Goal: Transaction & Acquisition: Book appointment/travel/reservation

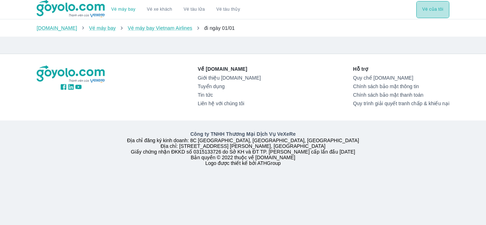
click at [438, 15] on button "Vé của tôi" at bounding box center [432, 9] width 33 height 17
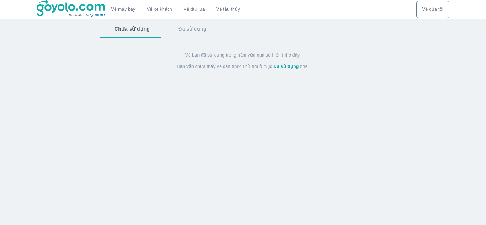
click at [129, 12] on link "Vé máy bay" at bounding box center [123, 9] width 24 height 5
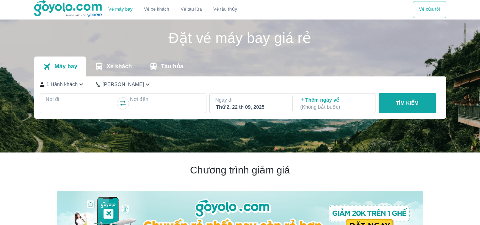
click at [85, 103] on p "Nơi đi" at bounding box center [81, 99] width 70 height 7
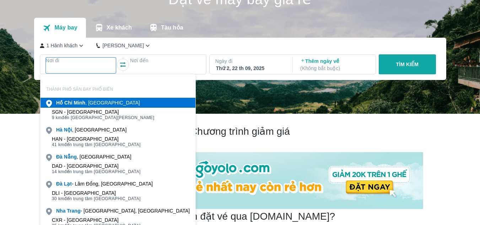
scroll to position [41, 0]
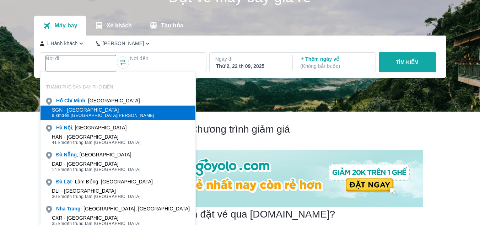
click at [89, 114] on span "9 km đến trung tâm [GEOGRAPHIC_DATA]" at bounding box center [103, 116] width 103 height 6
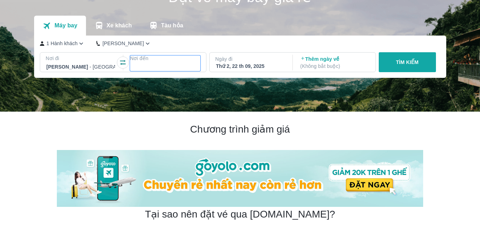
click at [164, 65] on div at bounding box center [165, 67] width 69 height 9
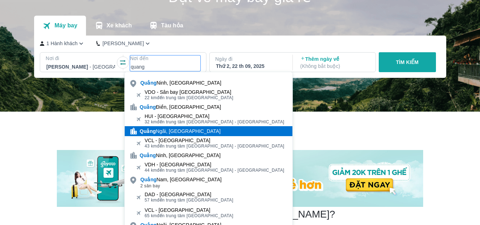
type input "quang"
click at [182, 133] on div "[GEOGRAPHIC_DATA], [GEOGRAPHIC_DATA]" at bounding box center [180, 131] width 81 height 7
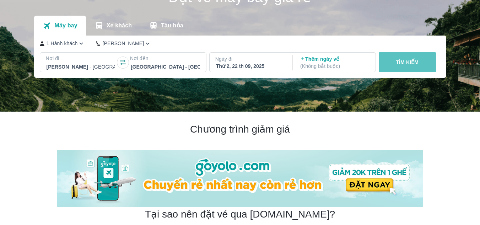
click at [400, 66] on p "TÌM KIẾM" at bounding box center [407, 62] width 23 height 7
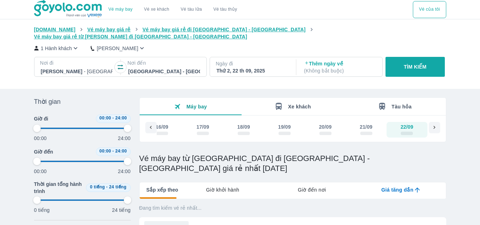
type input "97.9166666666667"
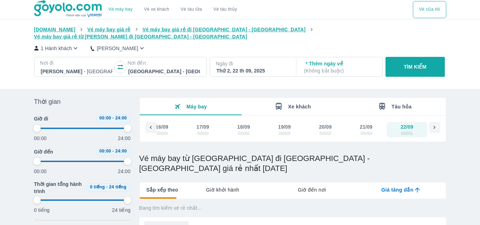
type input "97.9166666666667"
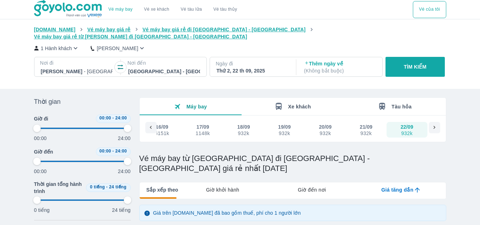
type input "97.9166666666667"
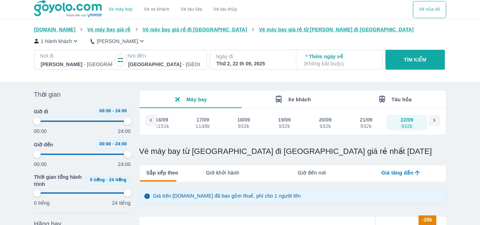
type input "97.9166666666667"
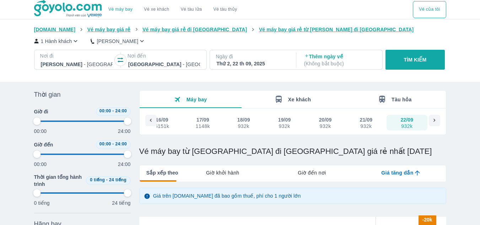
type input "97.9166666666667"
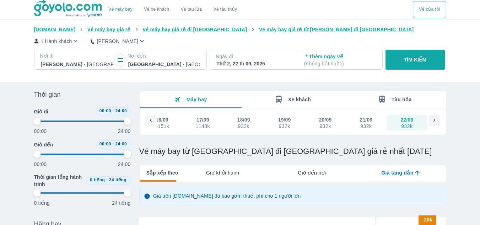
type input "97.9166666666667"
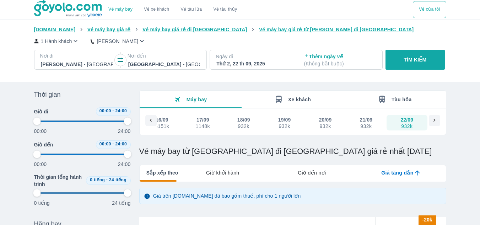
type input "97.9166666666667"
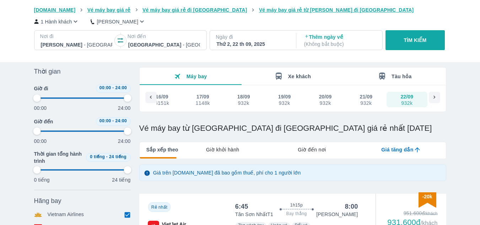
scroll to position [36, 0]
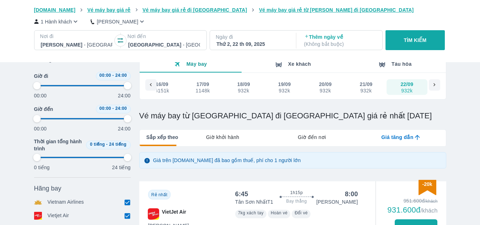
type input "97.9166666666667"
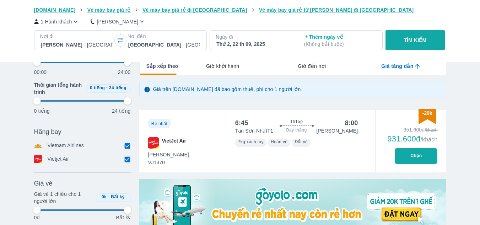
type input "97.9166666666667"
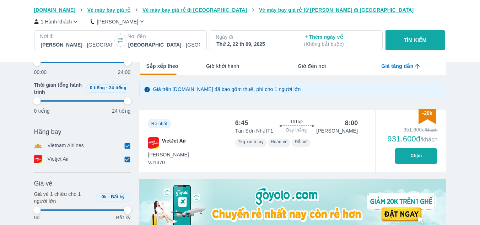
type input "97.9166666666667"
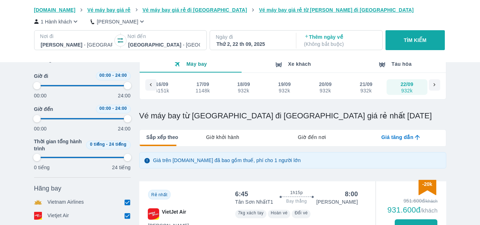
type input "97.9166666666667"
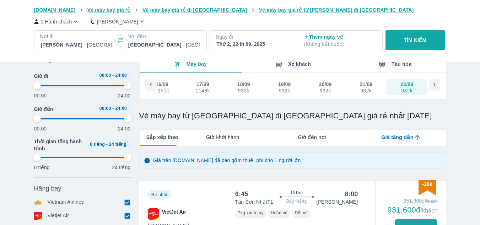
type input "97.9166666666667"
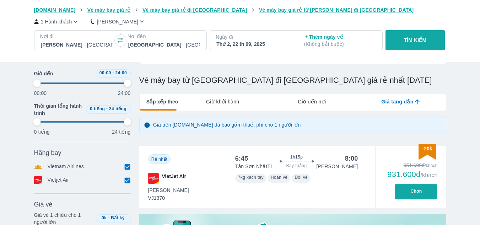
scroll to position [107, 0]
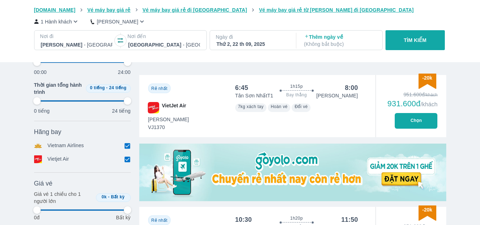
type input "97.9166666666667"
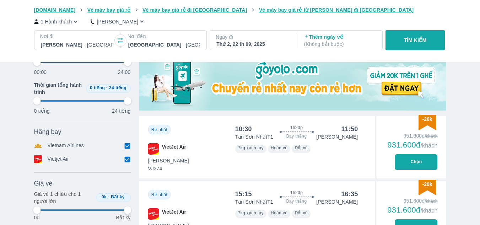
type input "97.9166666666667"
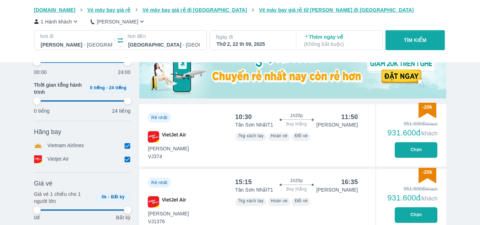
type input "97.9166666666667"
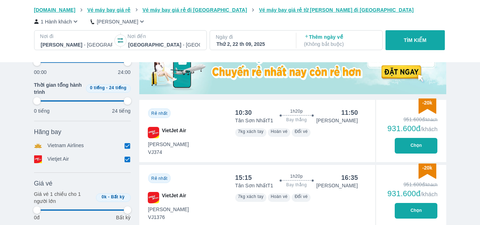
type input "97.9166666666667"
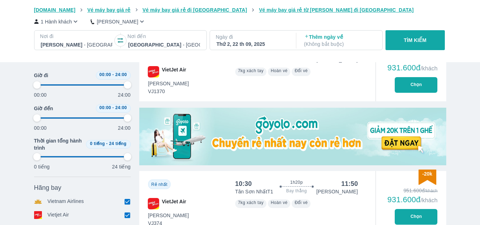
type input "97.9166666666667"
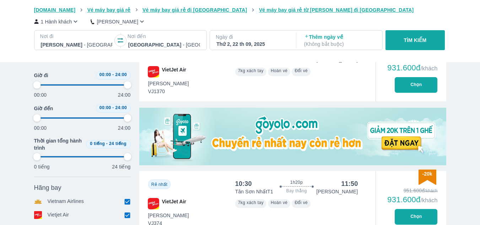
type input "97.9166666666667"
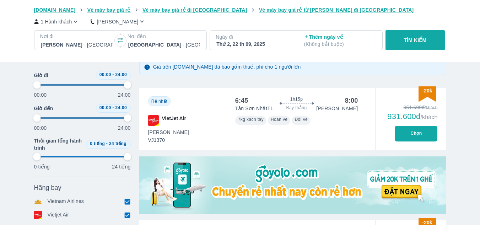
type input "97.9166666666667"
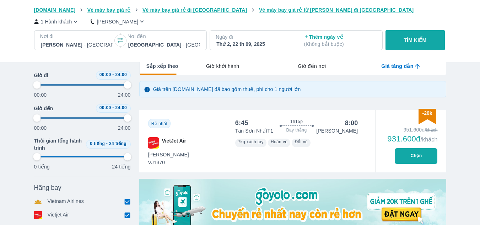
type input "97.9166666666667"
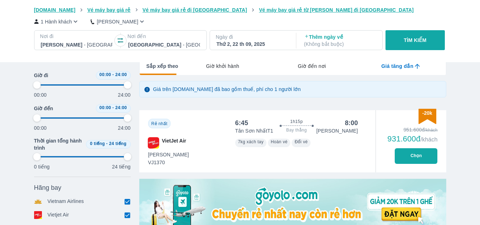
type input "97.9166666666667"
click at [404, 161] on button "Chọn" at bounding box center [416, 156] width 43 height 16
type input "97.9166666666667"
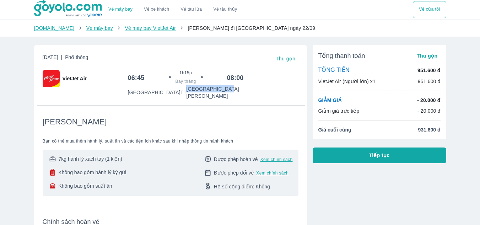
drag, startPoint x: 208, startPoint y: 89, endPoint x: 244, endPoint y: 92, distance: 36.1
click at [244, 92] on div "06:45 1h15p Bay thẳng 08:00 [GEOGRAPHIC_DATA] T1 [GEOGRAPHIC_DATA]" at bounding box center [213, 85] width 171 height 30
copy p "[GEOGRAPHIC_DATA][PERSON_NAME]"
click at [370, 155] on span "Tiếp tục" at bounding box center [379, 155] width 21 height 7
